Goal: Information Seeking & Learning: Understand process/instructions

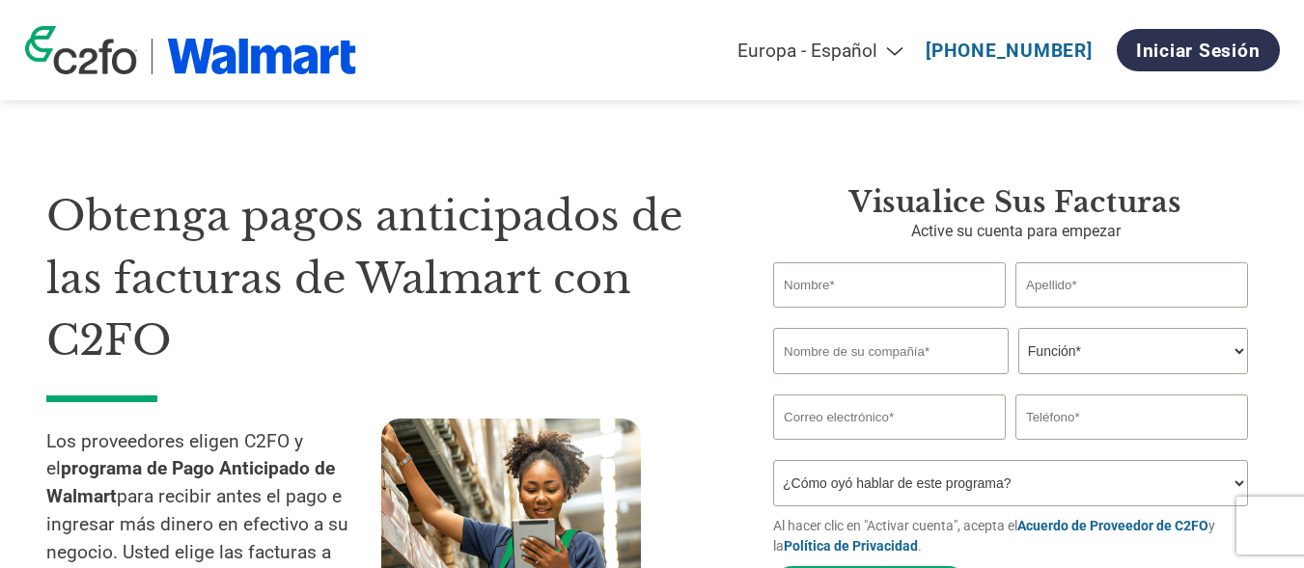
select select "es-ES"
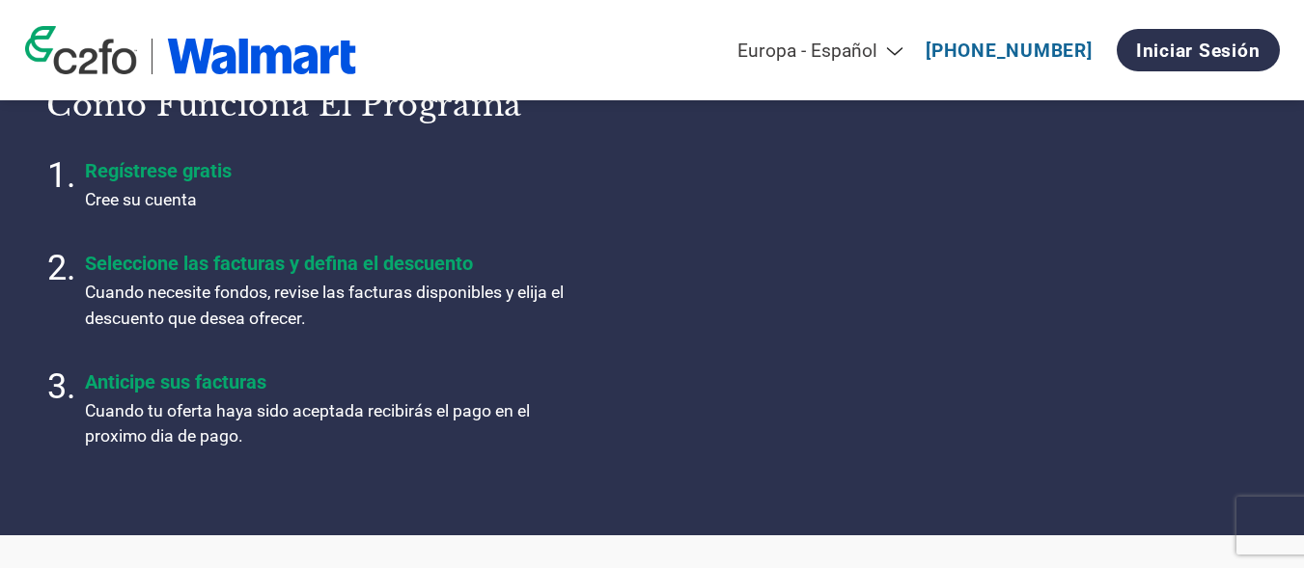
click at [217, 308] on p "Cuando necesite fondos, revise las facturas disponibles y elija el descuento qu…" at bounding box center [326, 305] width 482 height 51
click at [305, 331] on p "Cuando necesite fondos, revise las facturas disponibles y elija el descuento qu…" at bounding box center [326, 305] width 482 height 51
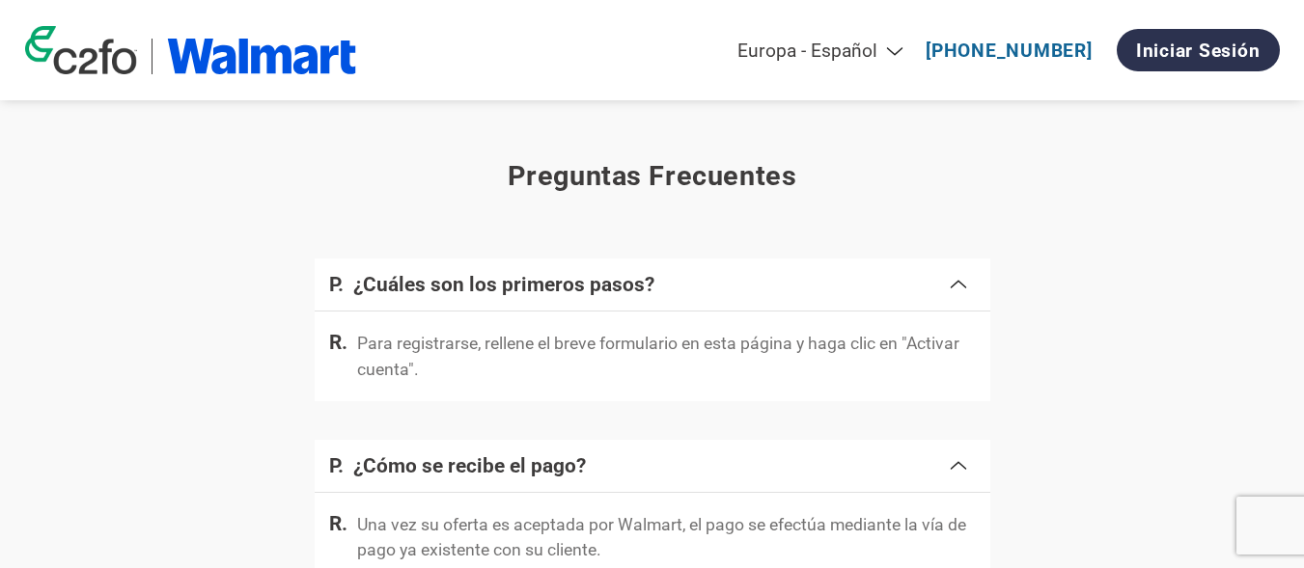
scroll to position [3184, 0]
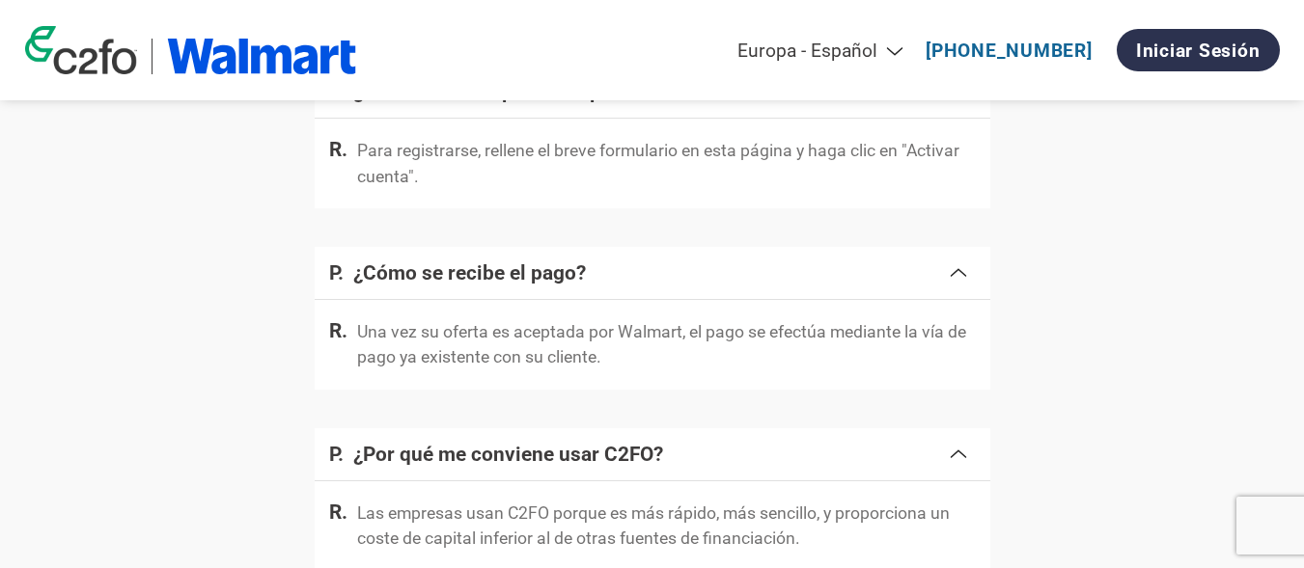
click at [485, 356] on p "Una vez su oferta es aceptada por Walmart, el pago se efectúa mediante la vía d…" at bounding box center [666, 344] width 619 height 51
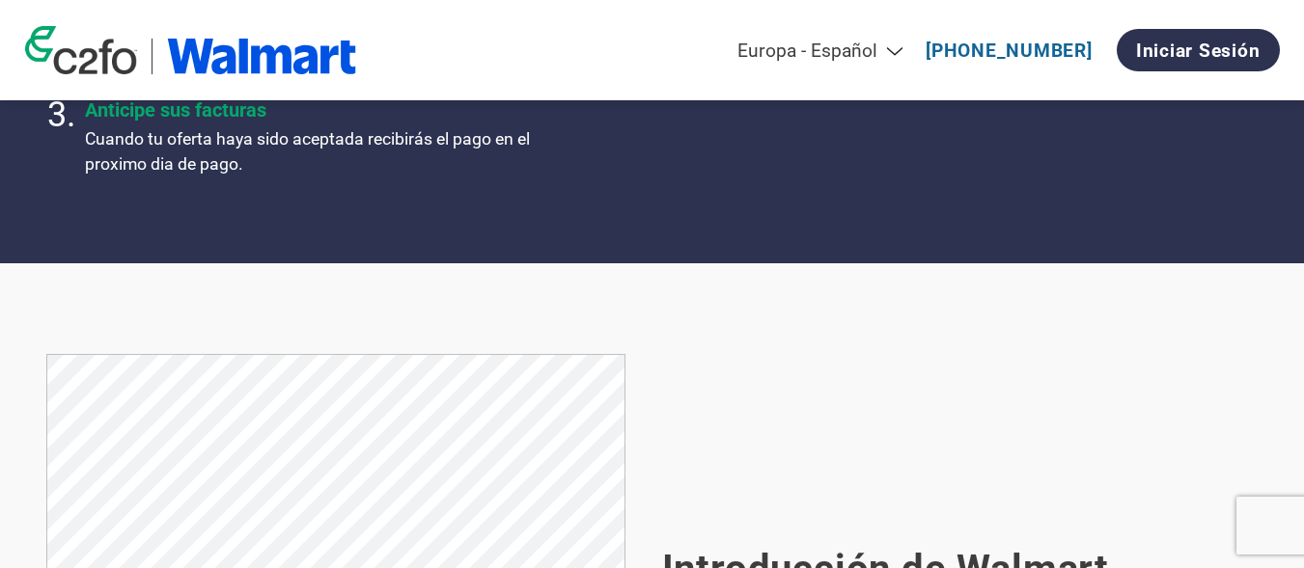
scroll to position [562, 0]
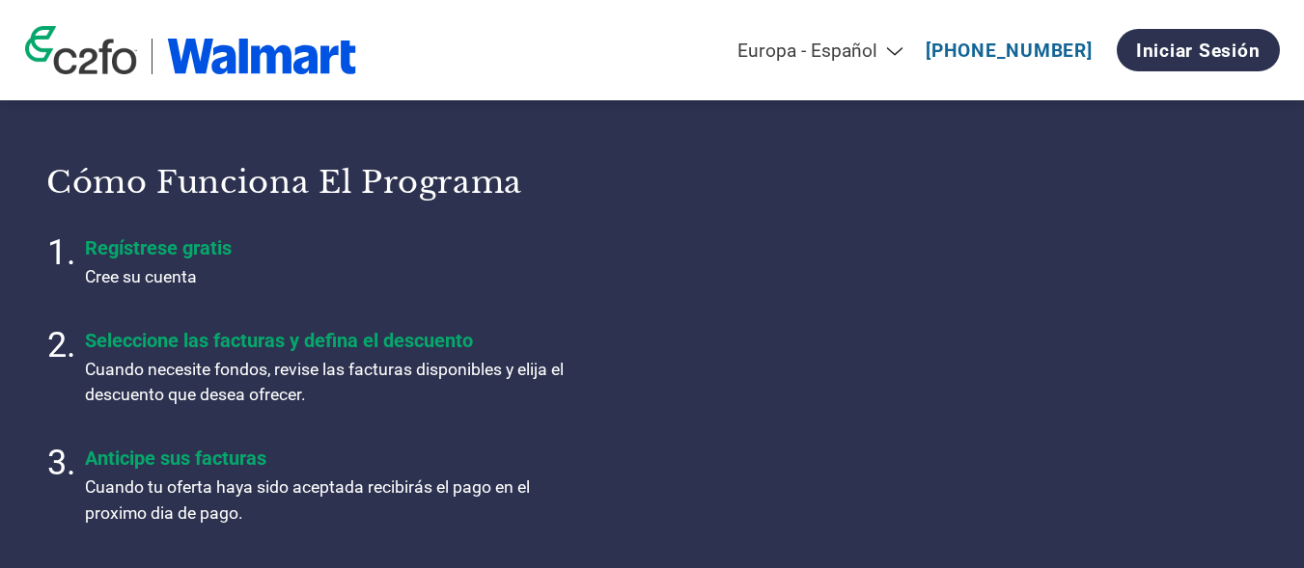
select select "es-ES"
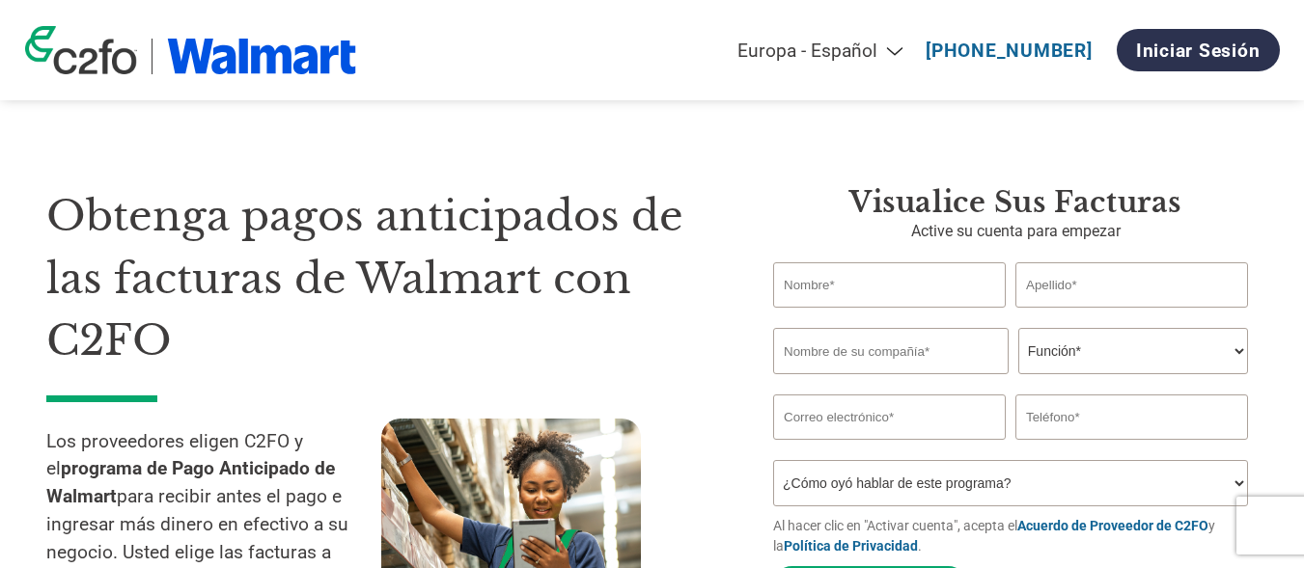
click at [718, 225] on div "Obtenga pagos anticipados de las facturas de Walmart con C2FO Los proveedores e…" at bounding box center [395, 399] width 698 height 428
